Goal: Task Accomplishment & Management: Manage account settings

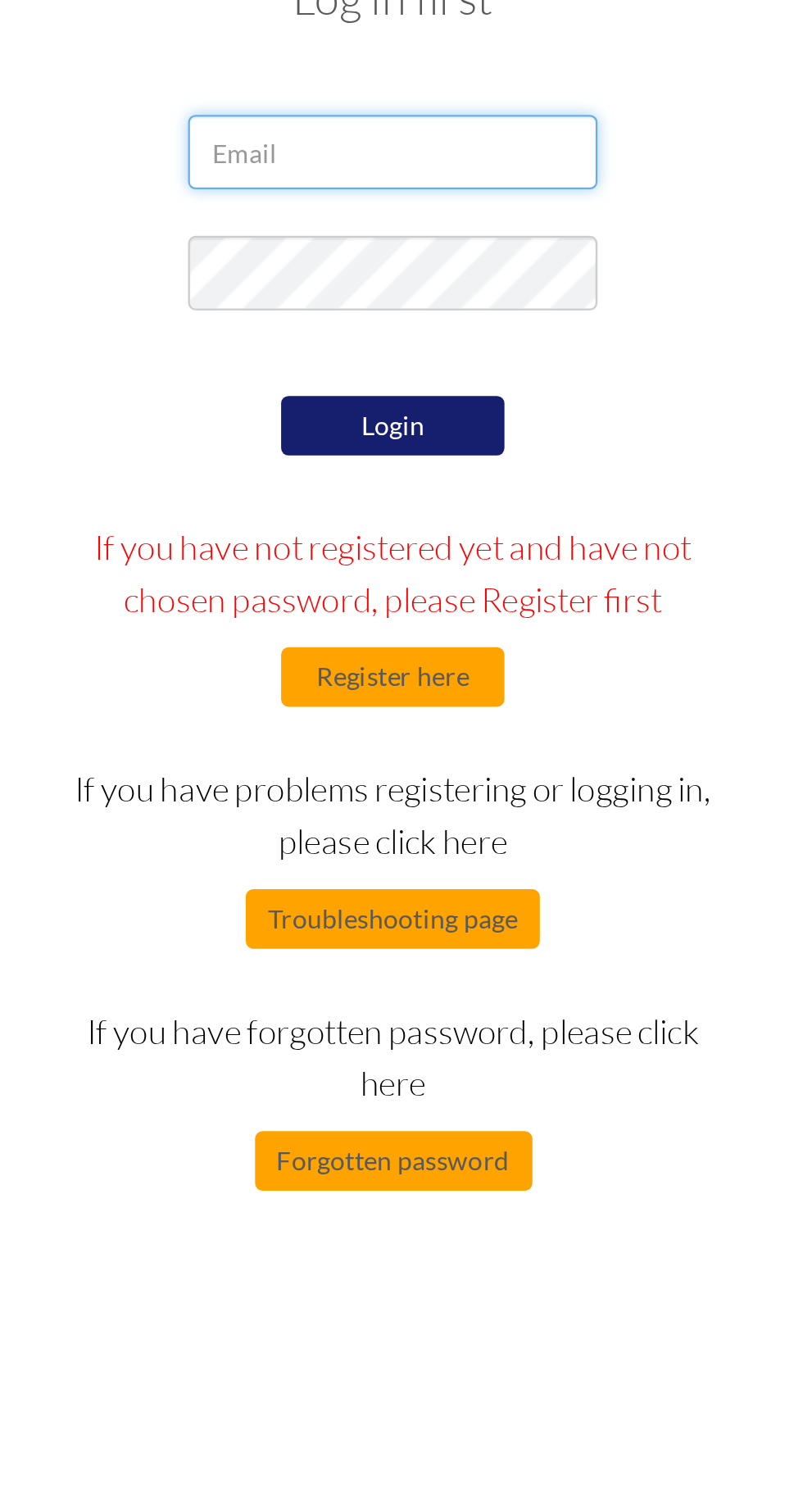
click at [442, 169] on input "email" at bounding box center [402, 169] width 180 height 33
type input "margaretminjan@gmail.com"
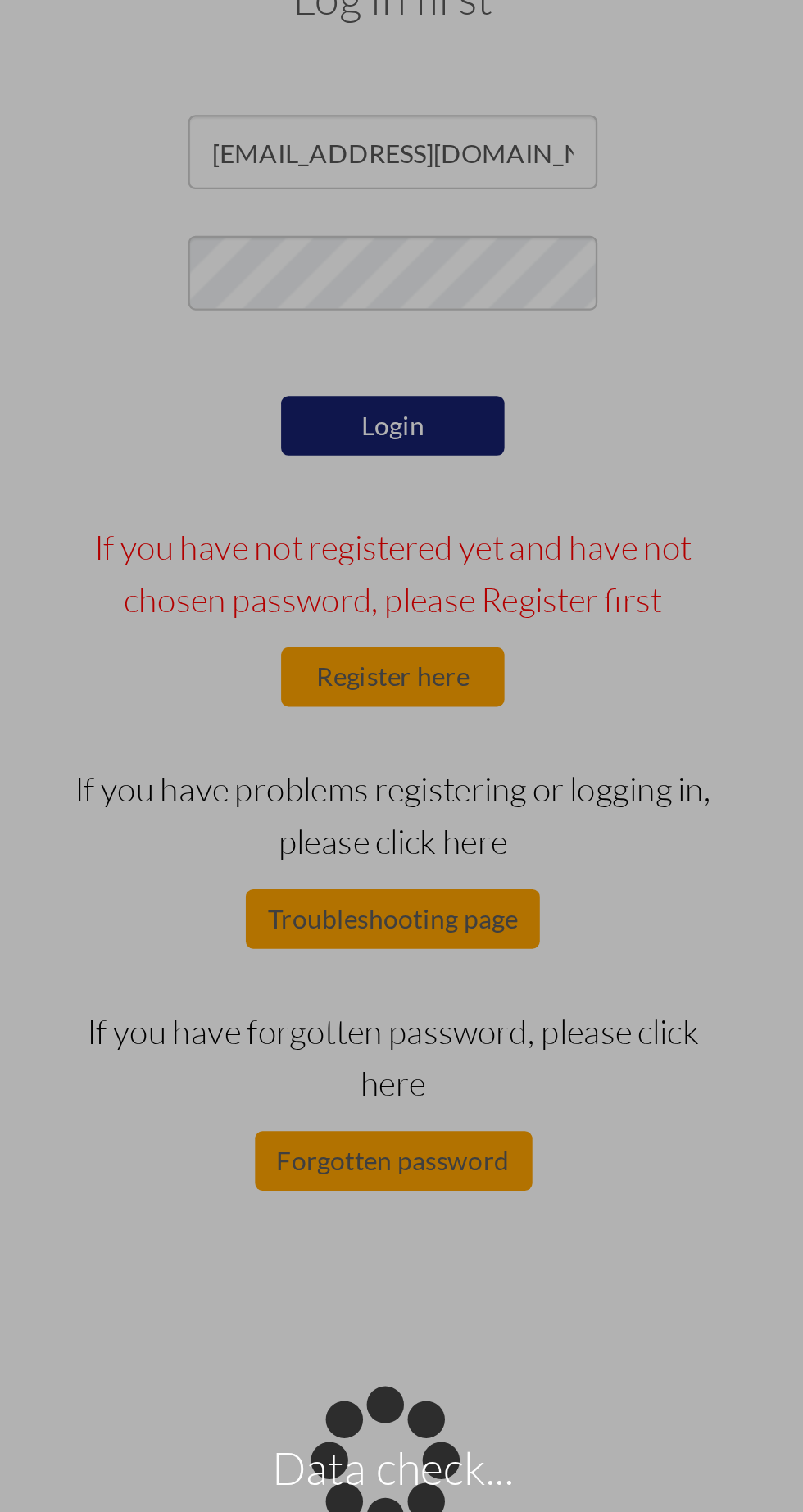
click at [406, 745] on div "Data check..." at bounding box center [402, 756] width 23 height 23
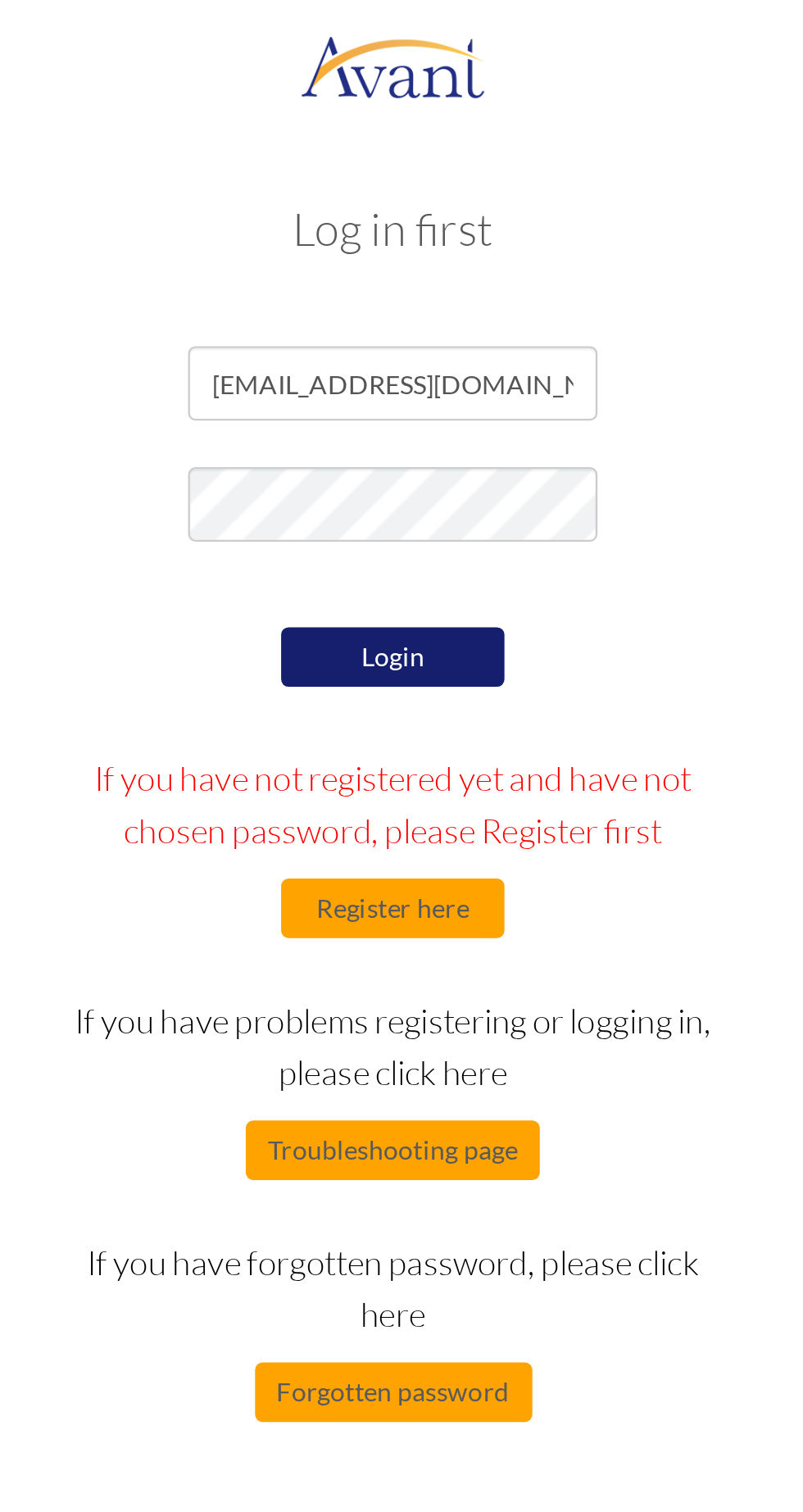
click at [404, 293] on button "Login" at bounding box center [402, 288] width 98 height 26
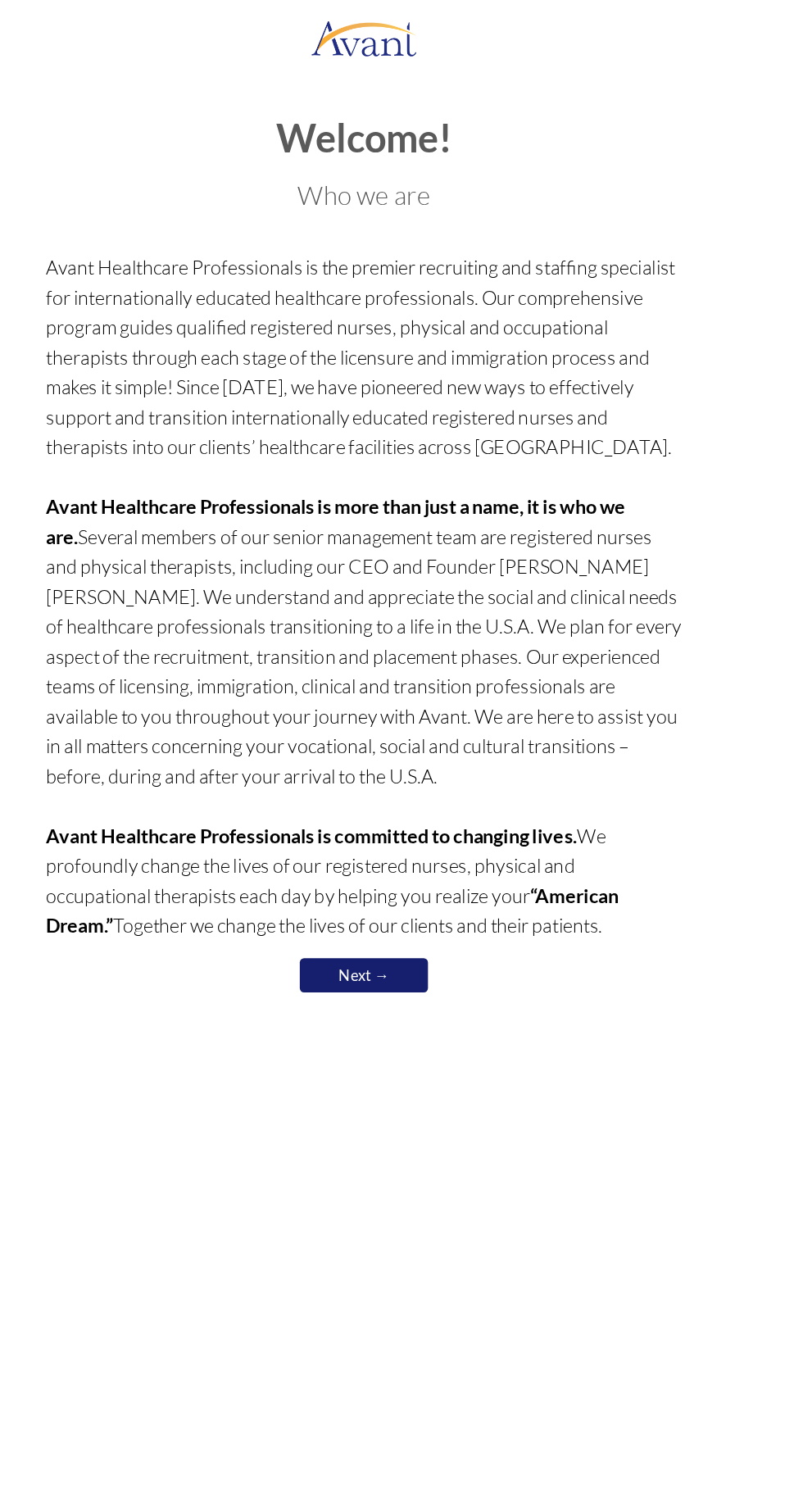
click at [431, 741] on link "Next →" at bounding box center [402, 748] width 98 height 26
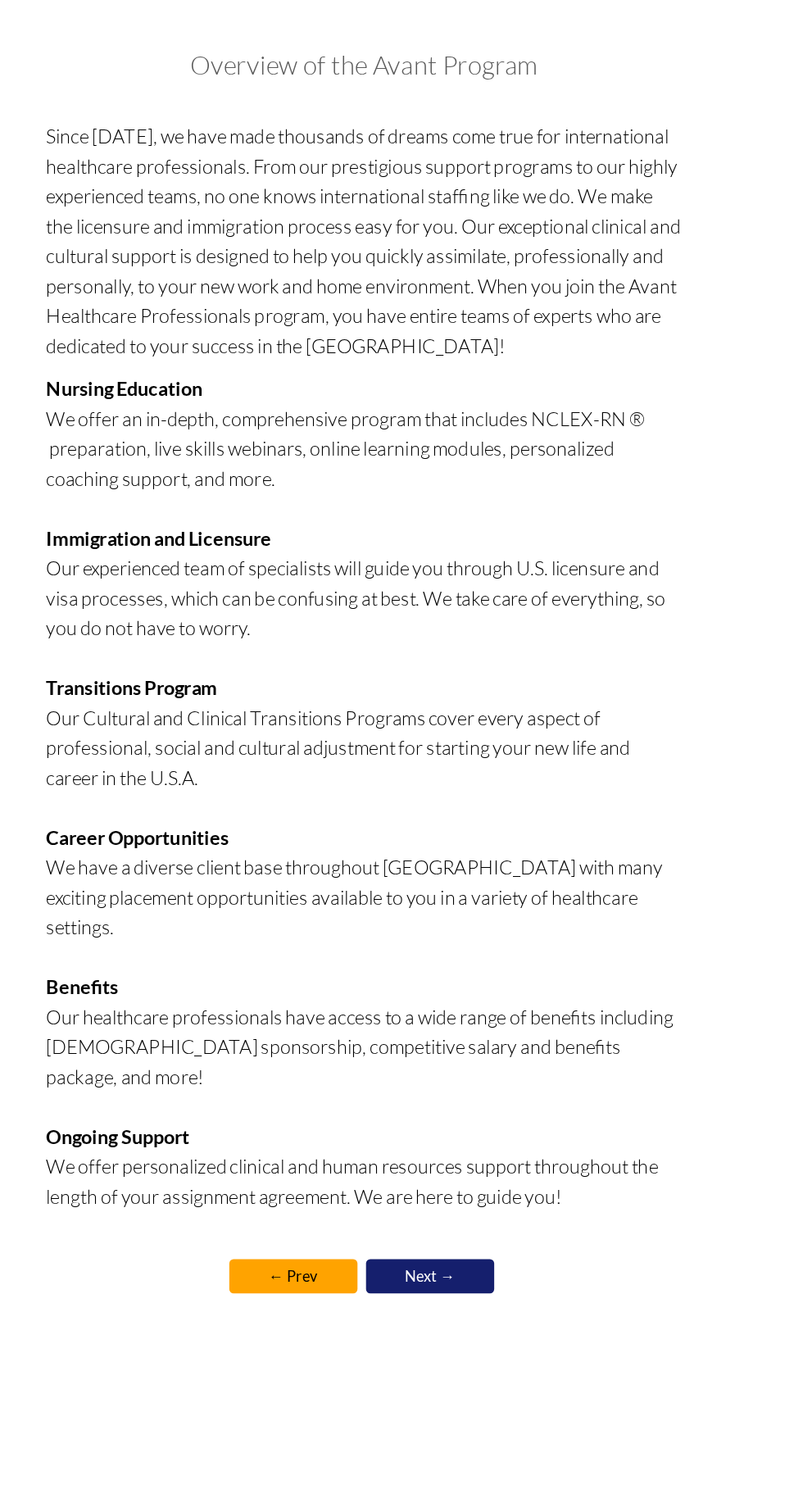
click at [469, 1017] on link "Next →" at bounding box center [452, 1030] width 98 height 26
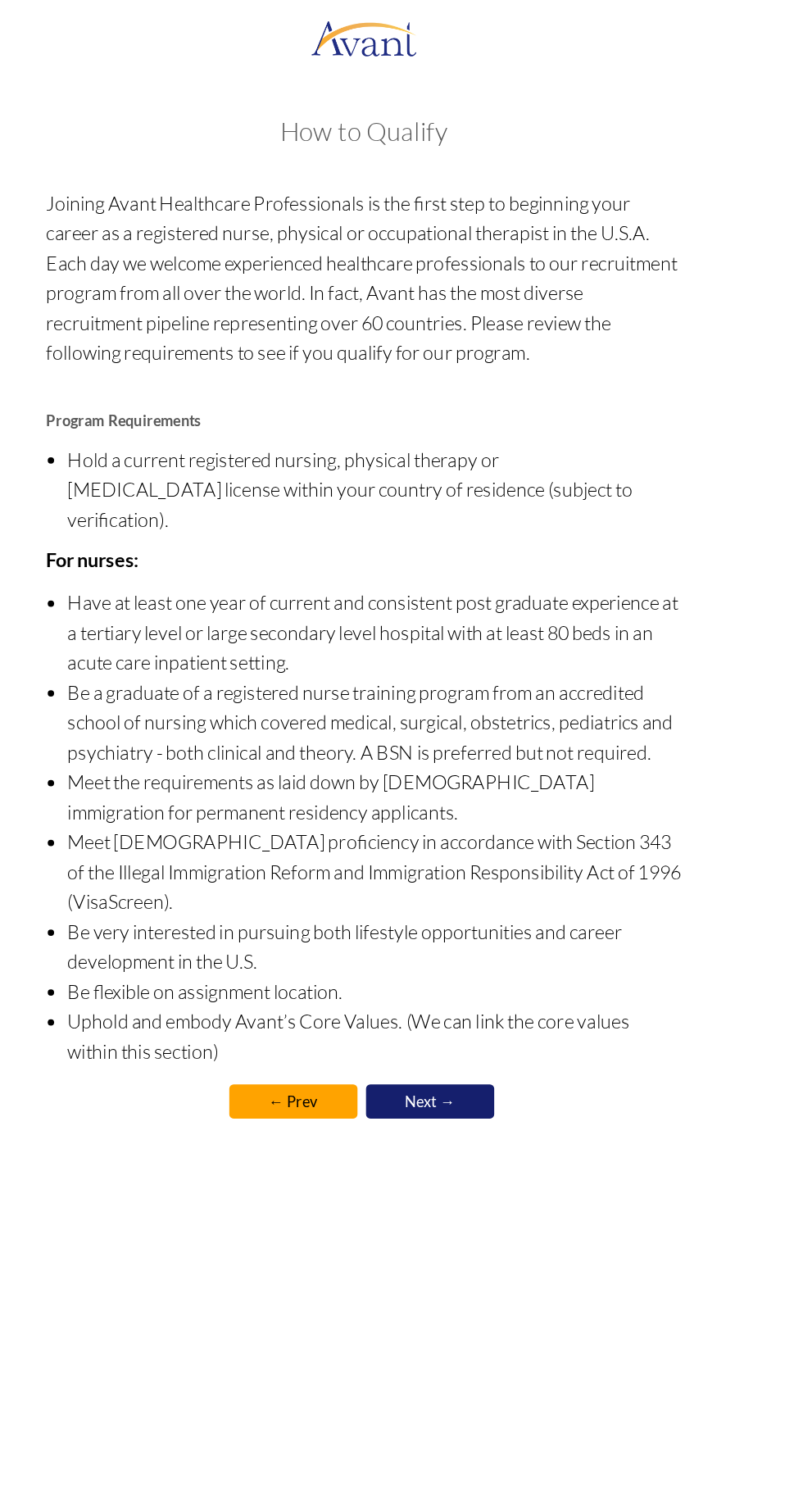
click at [451, 831] on link "Next →" at bounding box center [452, 844] width 98 height 26
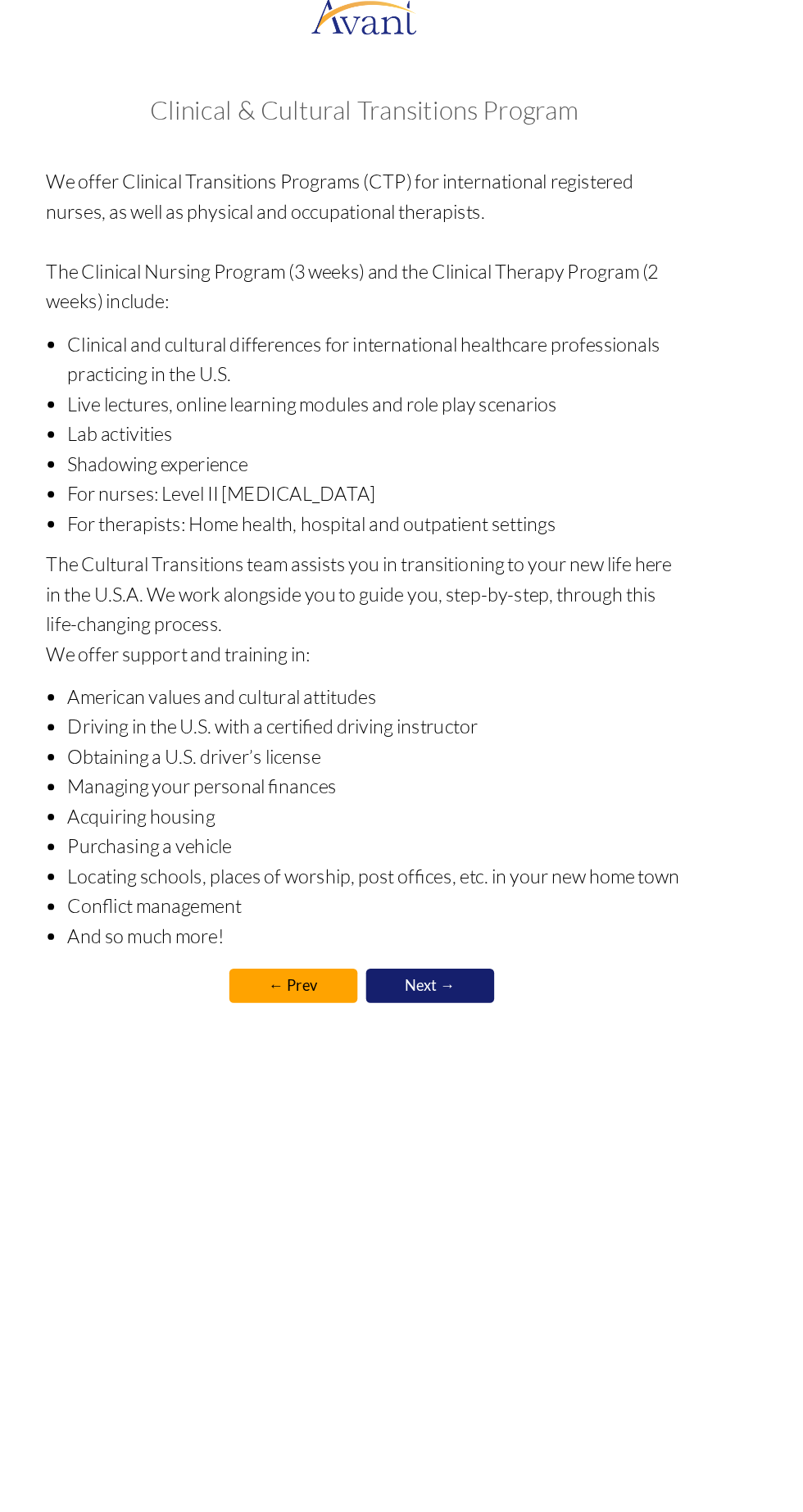
click at [462, 764] on link "Next →" at bounding box center [452, 772] width 98 height 26
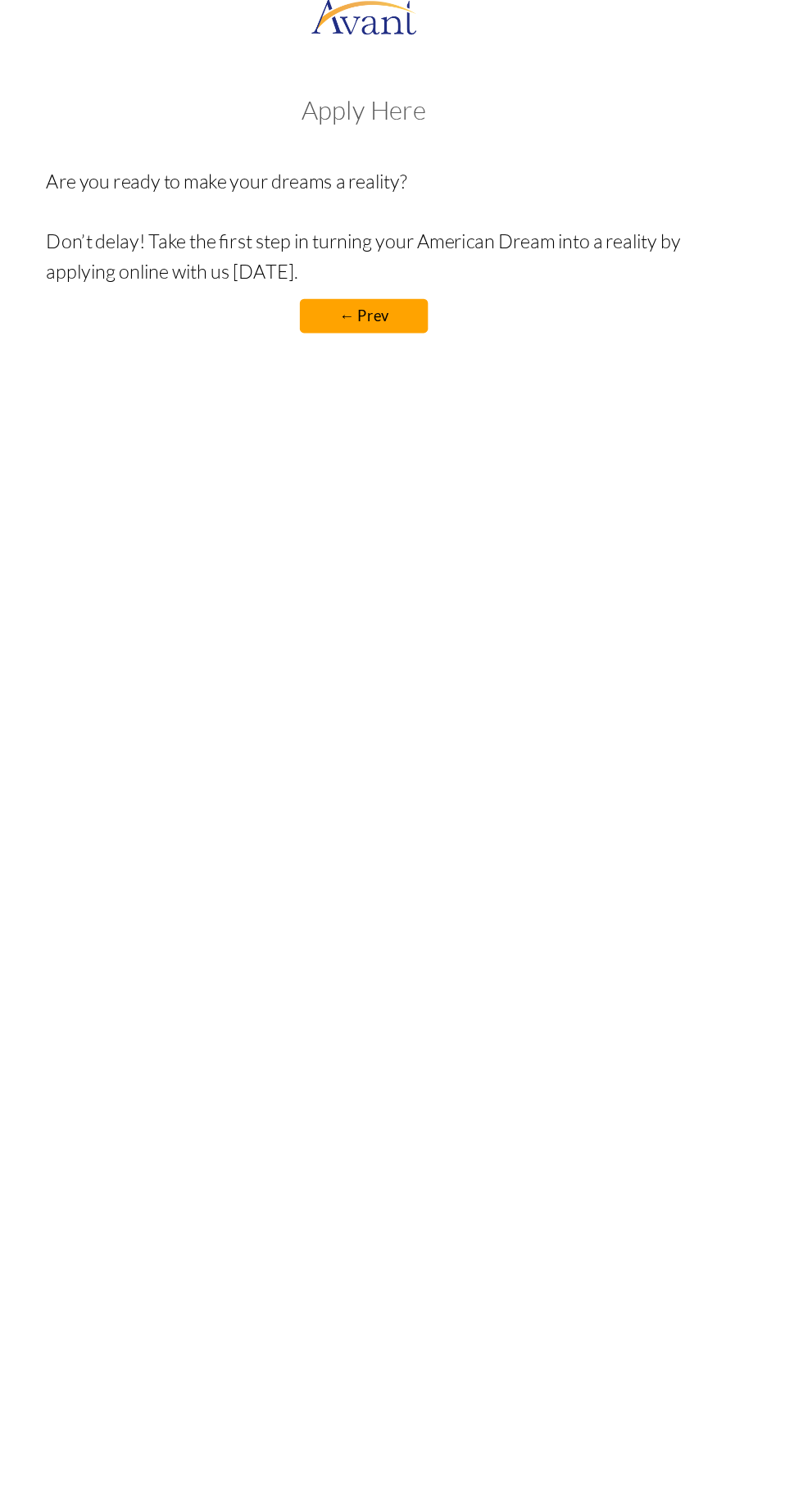
click at [407, 259] on link "← Prev" at bounding box center [402, 258] width 98 height 26
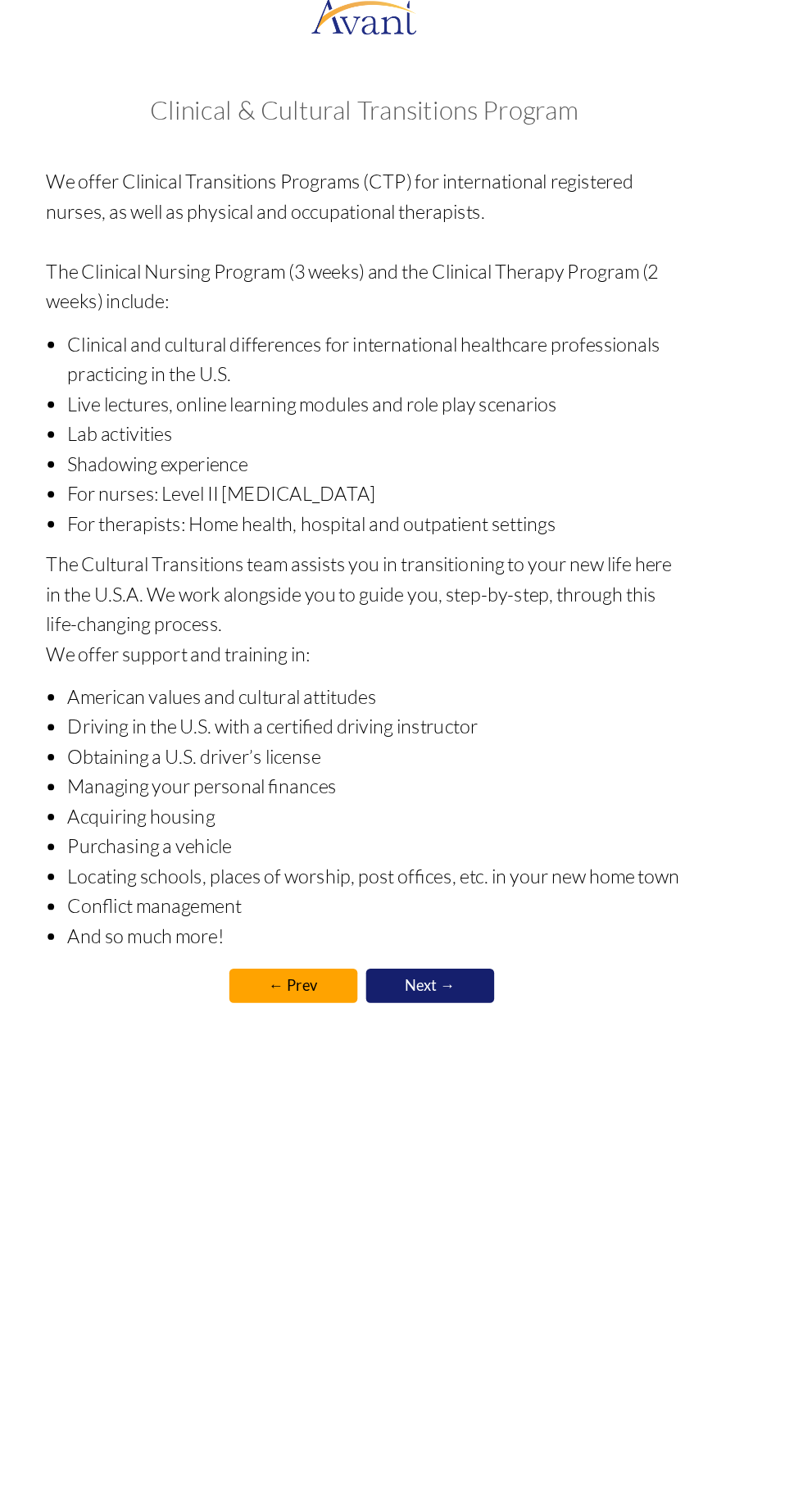
click at [369, 764] on link "← Prev" at bounding box center [347, 772] width 98 height 26
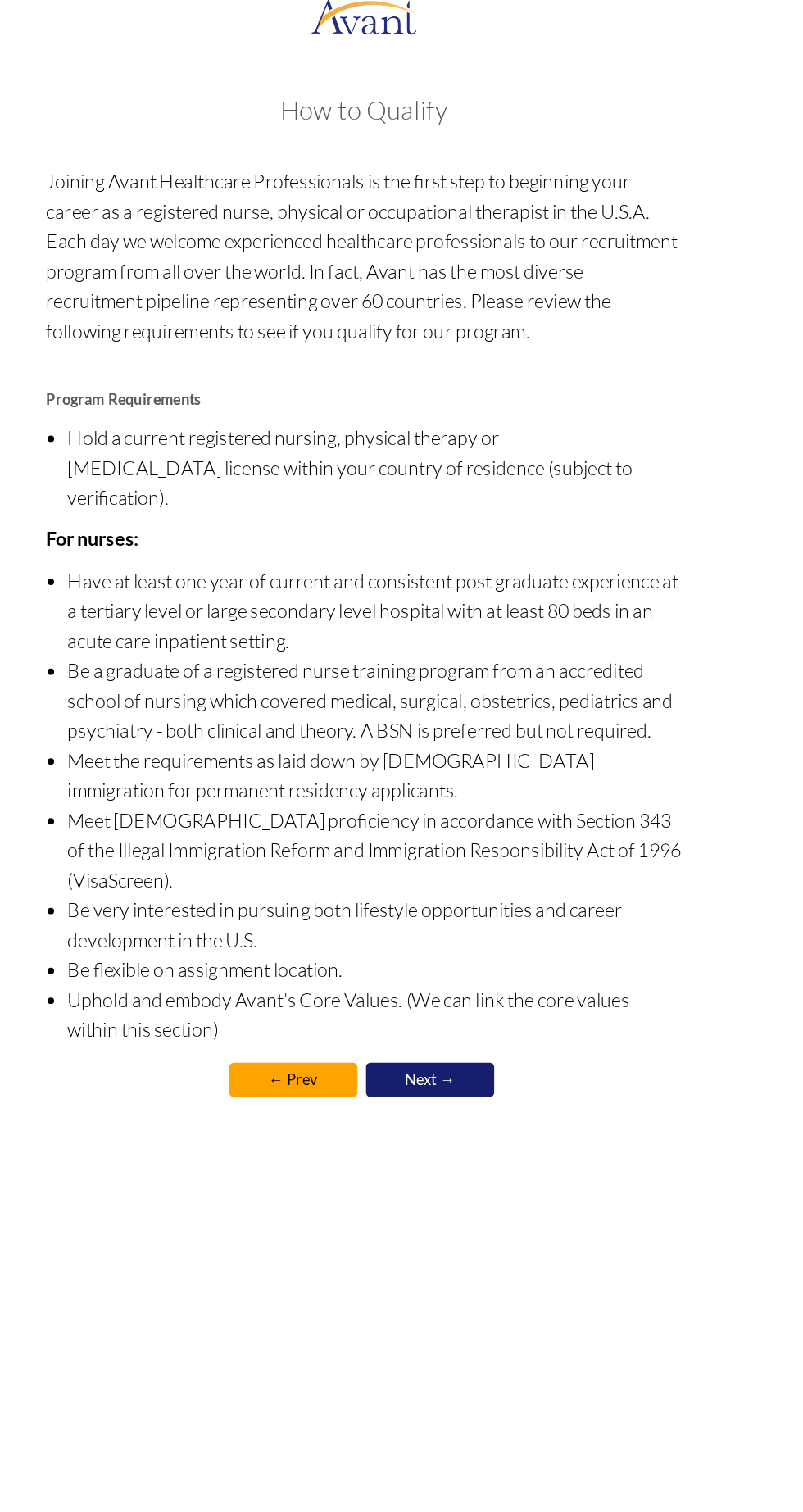
click at [343, 832] on link "← Prev" at bounding box center [347, 844] width 98 height 26
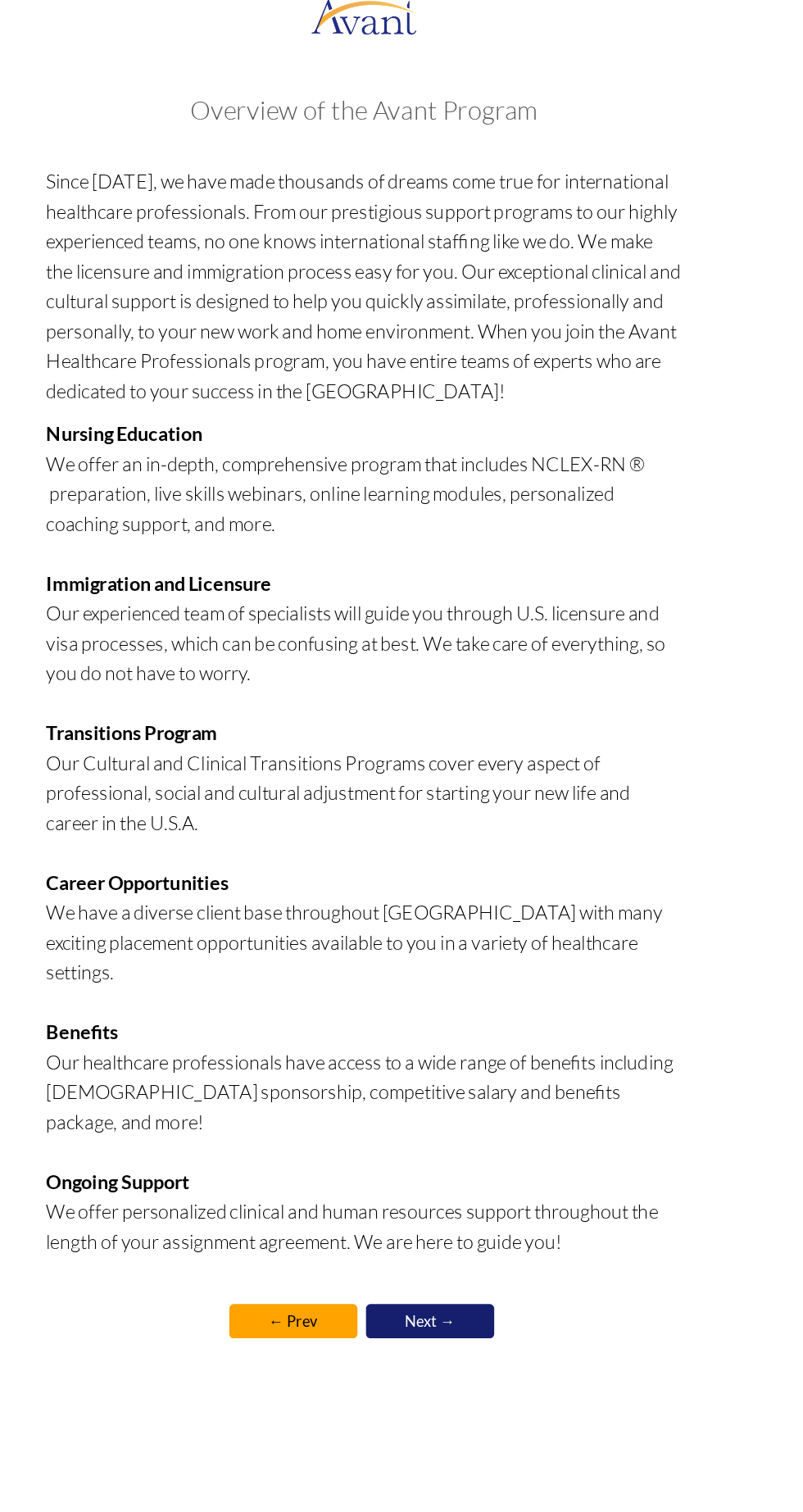
click at [358, 1017] on link "← Prev" at bounding box center [347, 1030] width 98 height 26
